Goal: Information Seeking & Learning: Check status

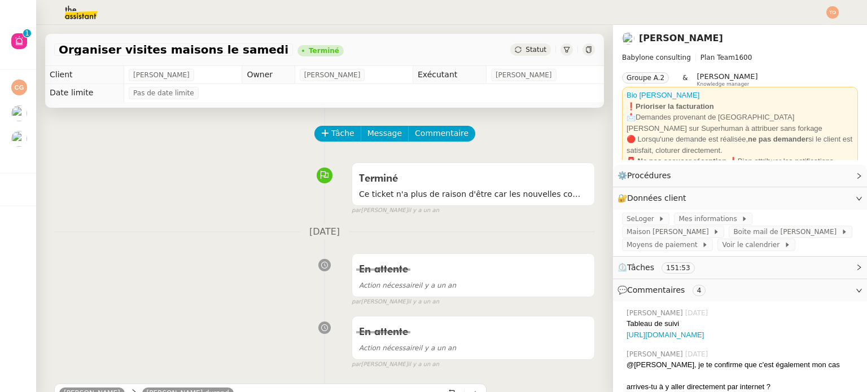
click at [86, 8] on img at bounding box center [71, 12] width 87 height 25
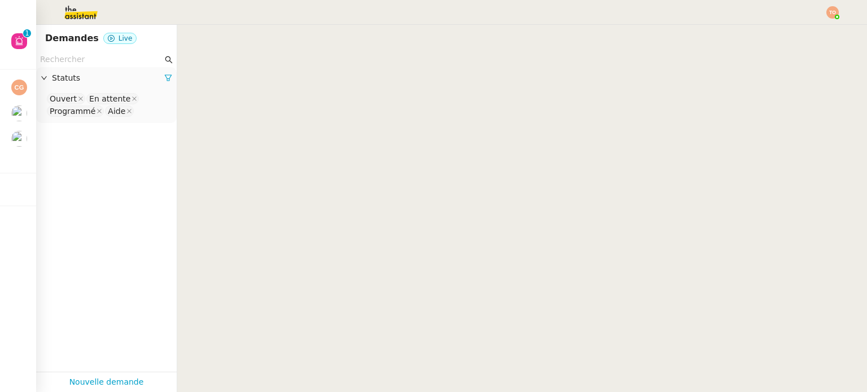
click at [102, 60] on input "text" at bounding box center [101, 59] width 122 height 13
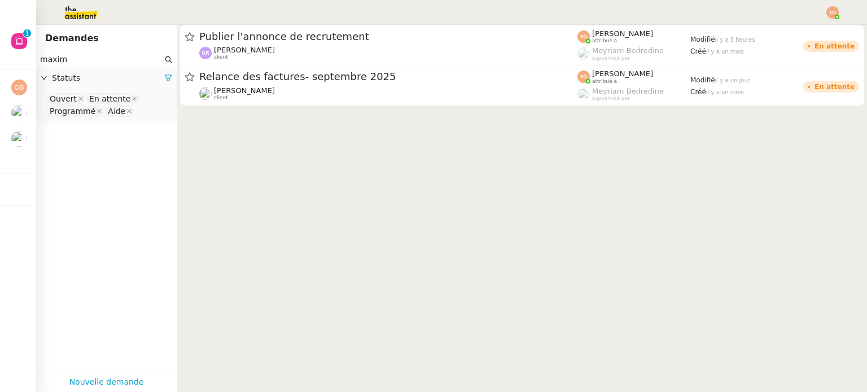
type input "maxim"
click at [145, 102] on nz-select-top-control "Ouvert En attente Programmé Aide" at bounding box center [106, 105] width 122 height 27
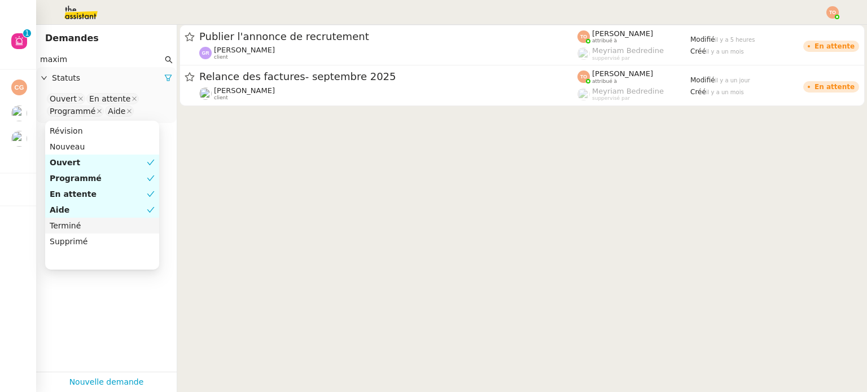
click at [106, 223] on div "Terminé" at bounding box center [102, 226] width 105 height 10
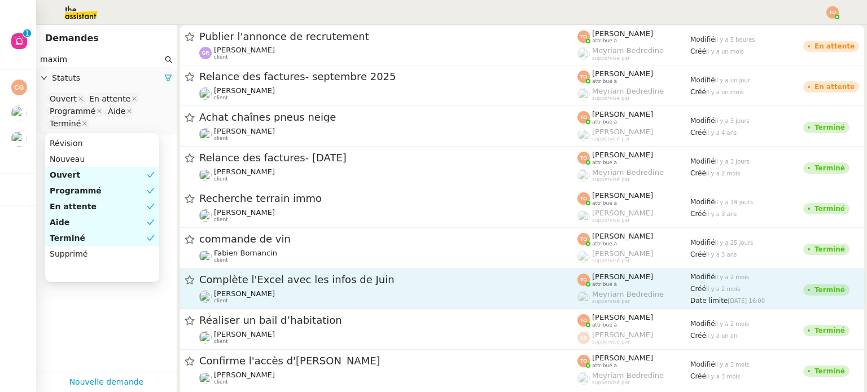
click at [287, 277] on span "Complète l'Excel avec les infos de Juin" at bounding box center [388, 280] width 378 height 10
